Goal: Check status: Check status

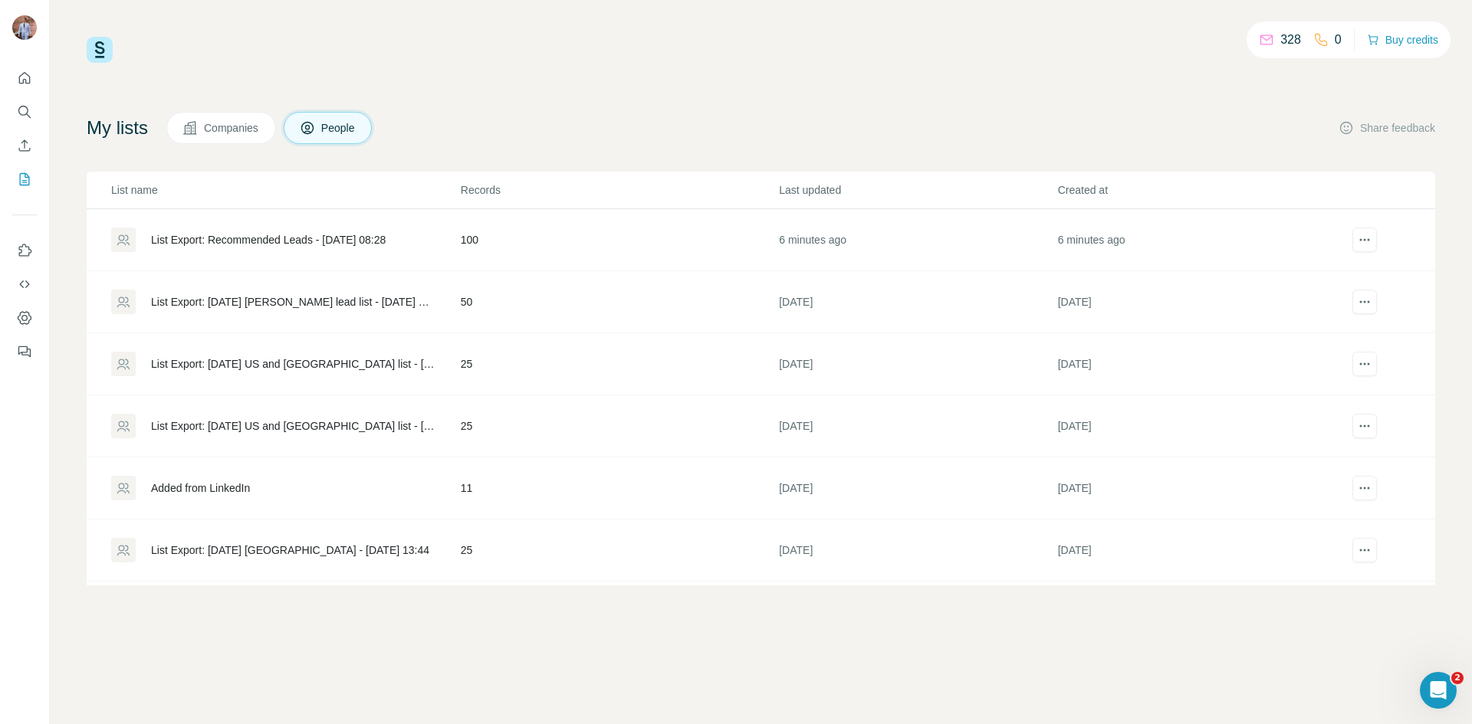
click at [283, 241] on div "List Export: Recommended Leads - [DATE] 08:28" at bounding box center [268, 239] width 235 height 15
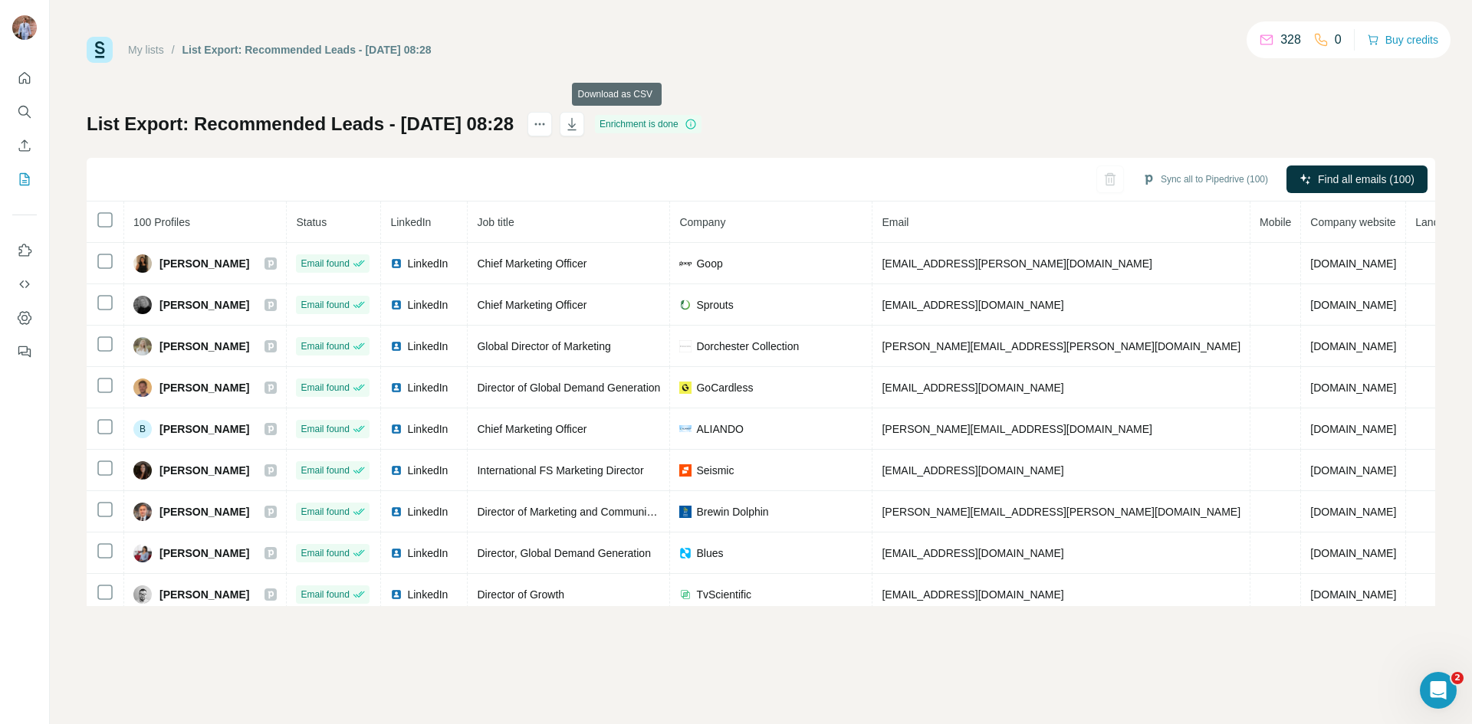
click at [576, 127] on icon "button" at bounding box center [572, 125] width 8 height 5
